Goal: Check status

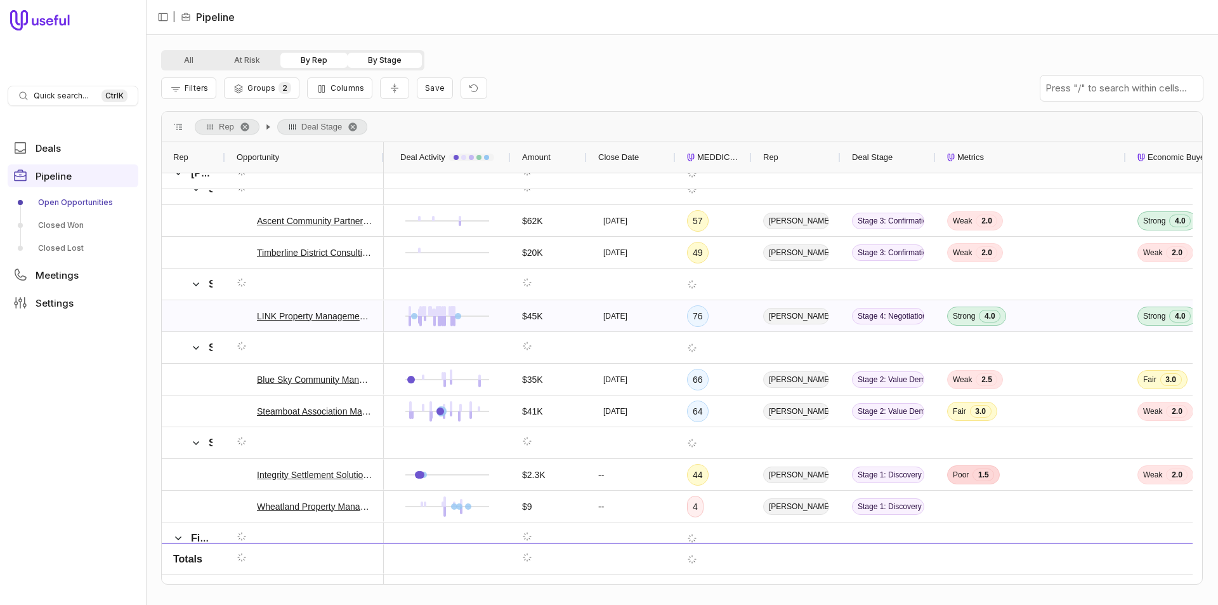
scroll to position [952, 0]
